Goal: Task Accomplishment & Management: Use online tool/utility

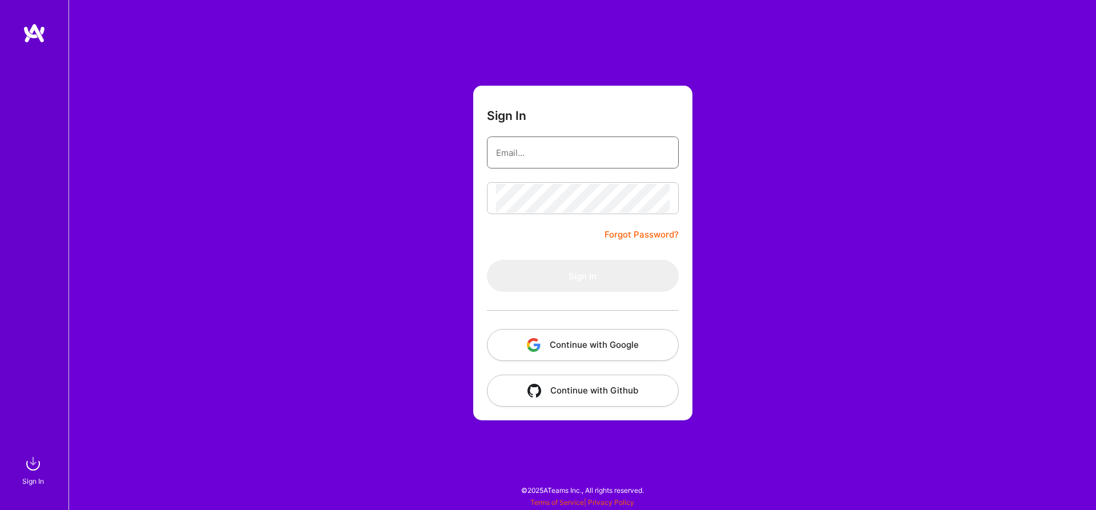
click at [627, 147] on input "email" at bounding box center [582, 152] width 173 height 29
type input "venkat.raghavan.saranathan@gmail.com"
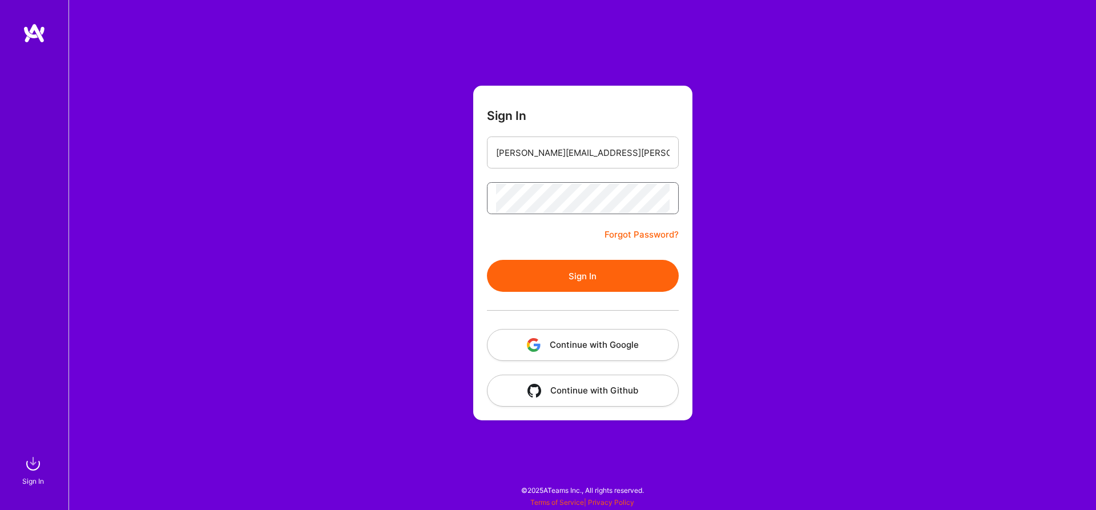
click at [487, 260] on button "Sign In" at bounding box center [583, 276] width 192 height 32
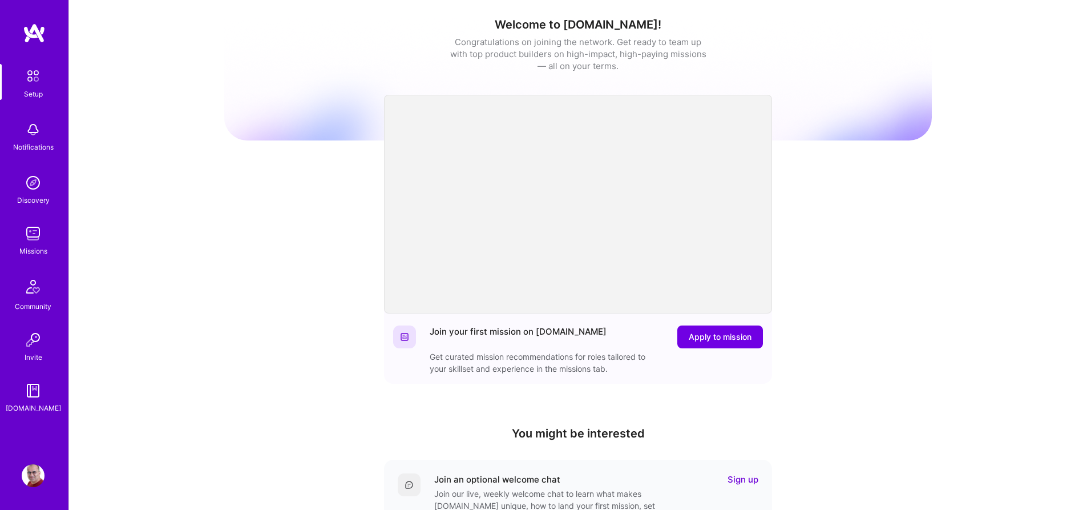
click at [33, 233] on img at bounding box center [33, 233] width 23 height 23
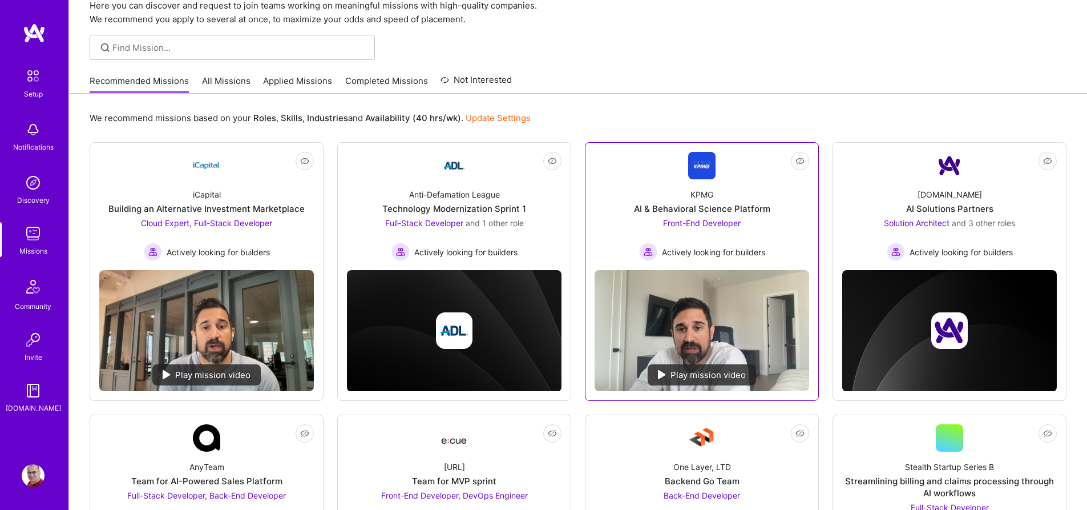
scroll to position [50, 0]
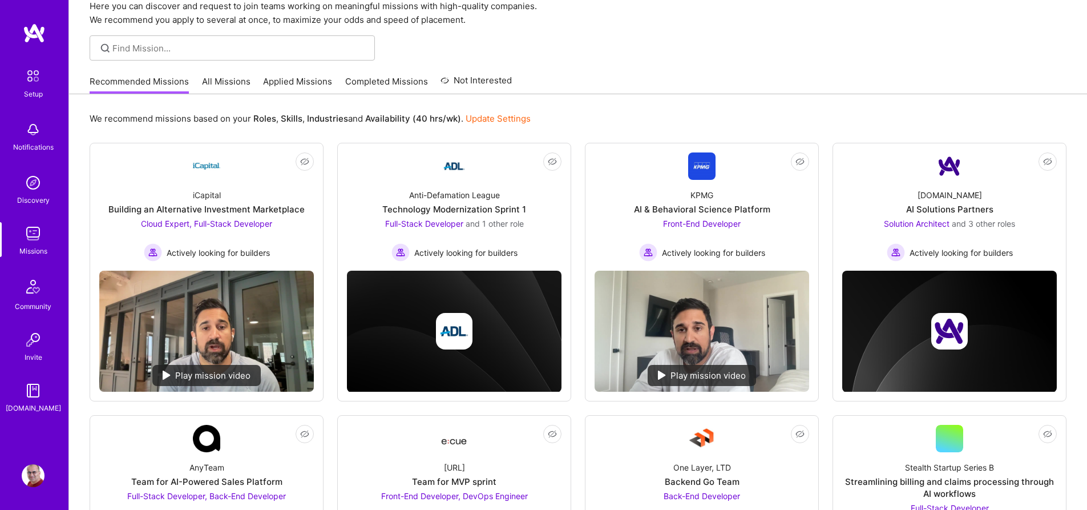
click at [746, 61] on div "Mission Control Here you can discover and request to join teams working on mean…" at bounding box center [578, 494] width 1018 height 1088
click at [238, 83] on link "All Missions" at bounding box center [226, 84] width 49 height 19
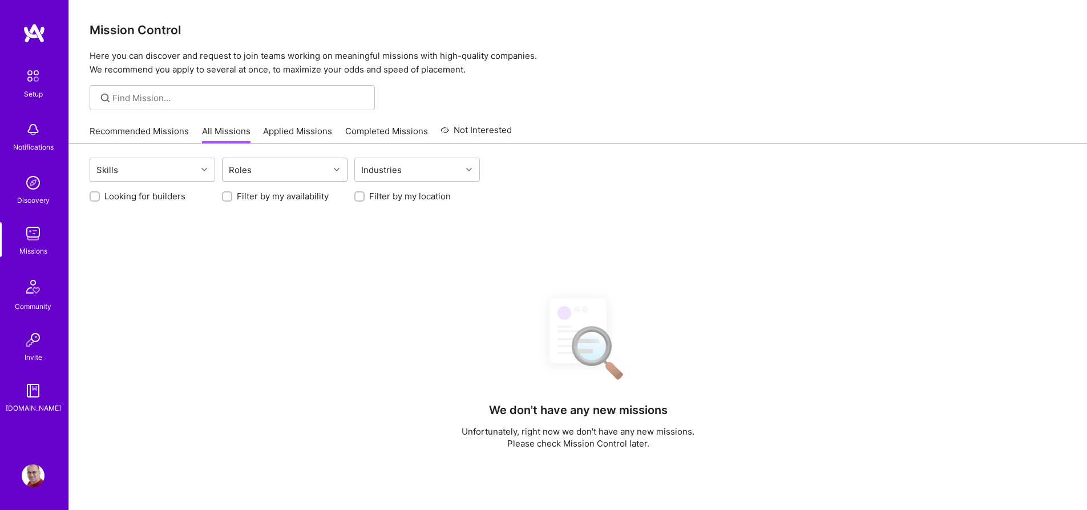
click at [310, 170] on div "Roles" at bounding box center [276, 169] width 107 height 23
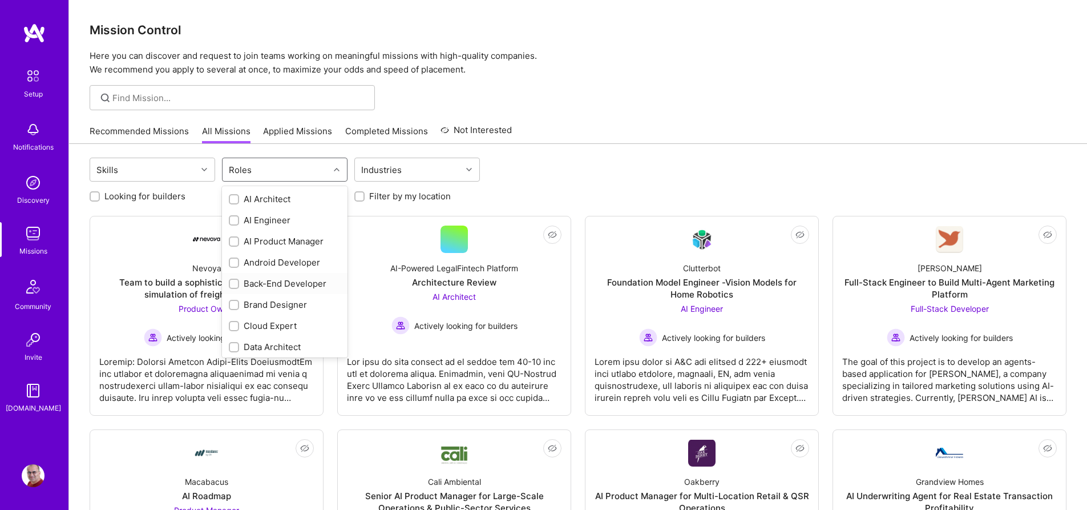
click at [289, 285] on div "Back-End Developer" at bounding box center [285, 283] width 112 height 12
checkbox input "true"
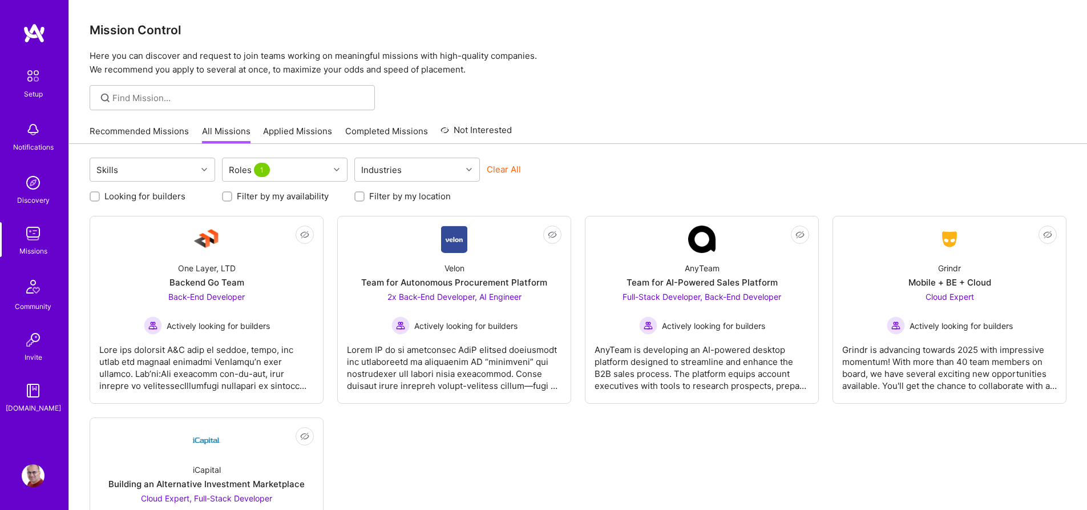
click at [167, 196] on label "Looking for builders" at bounding box center [144, 196] width 81 height 12
click at [100, 196] on input "Looking for builders" at bounding box center [96, 197] width 8 height 8
checkbox input "true"
click at [708, 135] on div "Recommended Missions All Missions Applied Missions Completed Missions Not Inter…" at bounding box center [578, 131] width 977 height 25
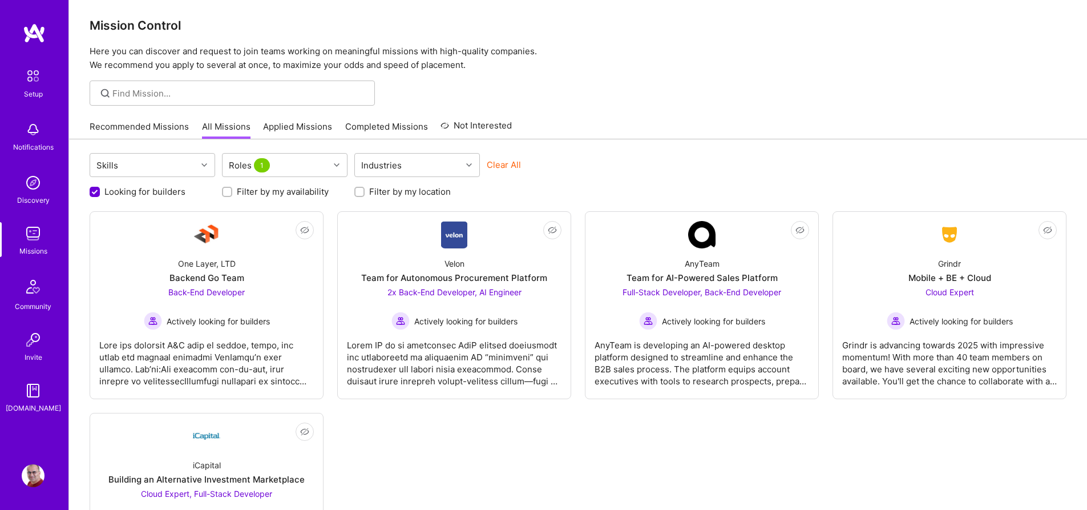
scroll to position [7, 0]
